Goal: Navigation & Orientation: Find specific page/section

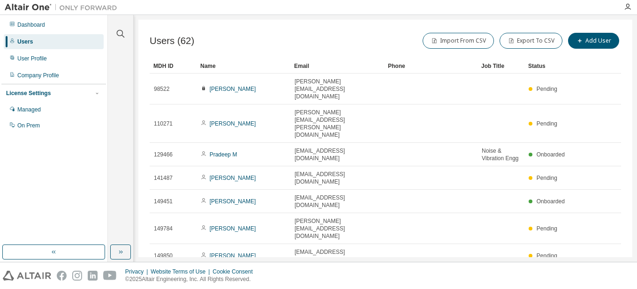
click at [58, 26] on div "Dashboard" at bounding box center [54, 24] width 100 height 15
